Goal: Task Accomplishment & Management: Use online tool/utility

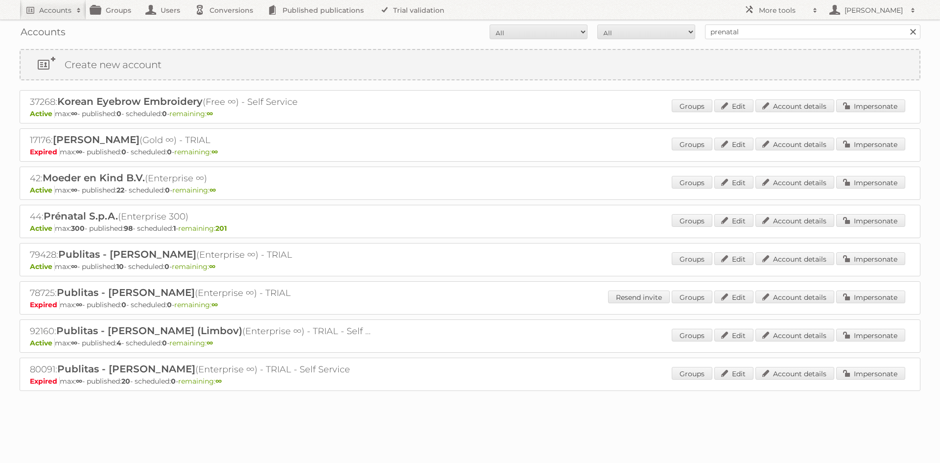
drag, startPoint x: 0, startPoint y: 0, endPoint x: 722, endPoint y: 39, distance: 723.1
click at [722, 39] on input "prenatal" at bounding box center [812, 31] width 215 height 15
type input "[PERSON_NAME]"
click at [905, 24] on input "Search" at bounding box center [912, 31] width 15 height 15
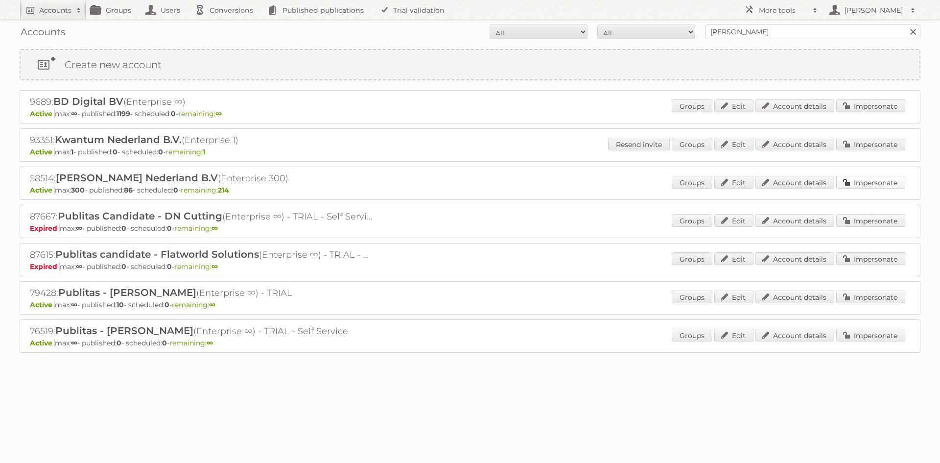
click at [885, 187] on link "Impersonate" at bounding box center [870, 182] width 69 height 13
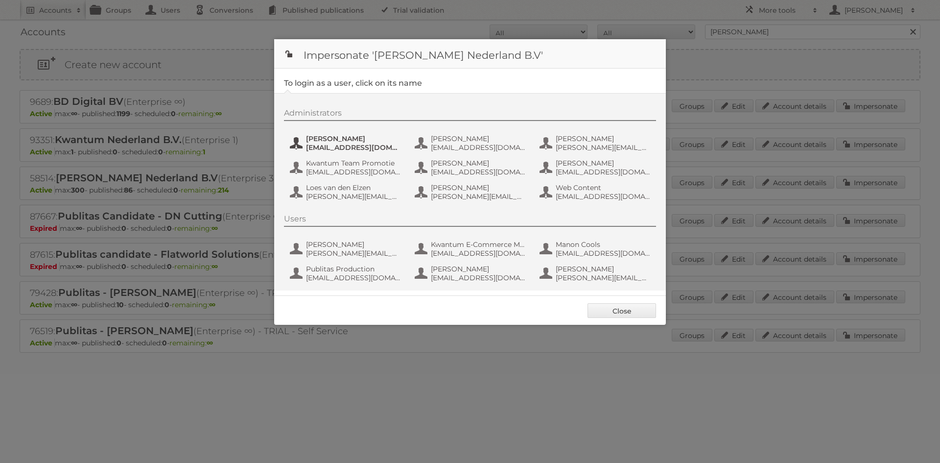
click at [345, 139] on span "Amber Guiking" at bounding box center [353, 138] width 95 height 9
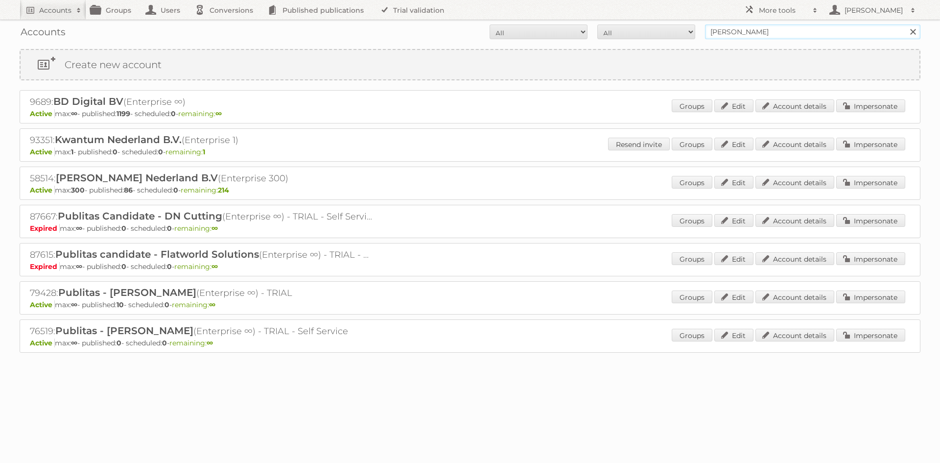
click at [759, 29] on input "leen bakker" at bounding box center [812, 31] width 215 height 15
click at [50, 7] on h2 "Accounts" at bounding box center [55, 10] width 32 height 10
type input"] "action"
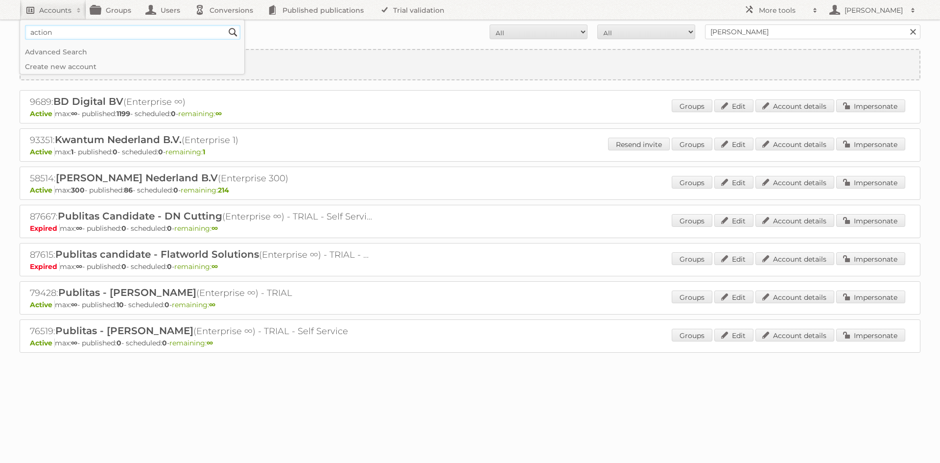
click at [226, 25] on input "Search" at bounding box center [233, 32] width 15 height 15
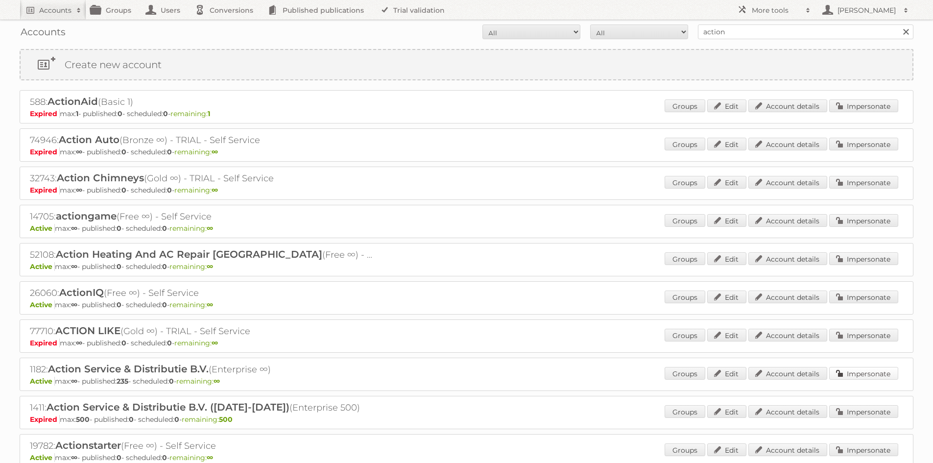
click at [852, 371] on link "Impersonate" at bounding box center [863, 373] width 69 height 13
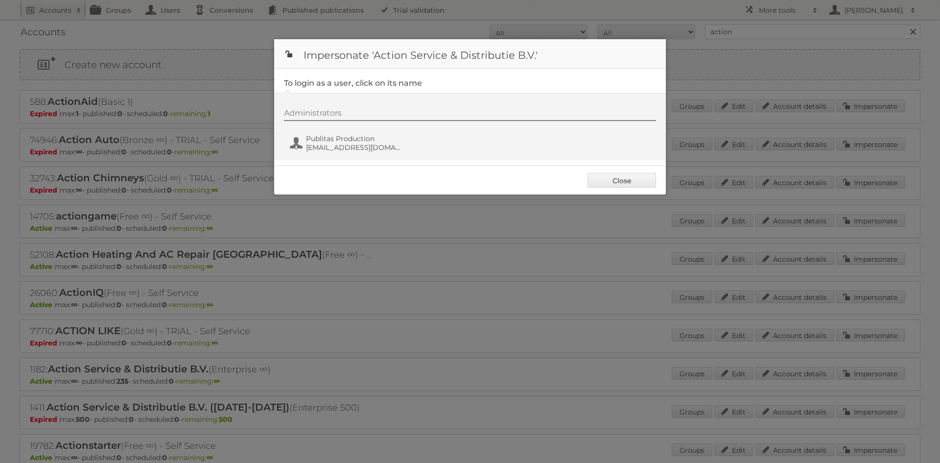
click at [363, 129] on div "Administrators Publitas Production [EMAIL_ADDRESS][DOMAIN_NAME]" at bounding box center [475, 131] width 382 height 47
click at [354, 136] on span "Publitas Production" at bounding box center [353, 138] width 95 height 9
